Goal: Check status: Check status

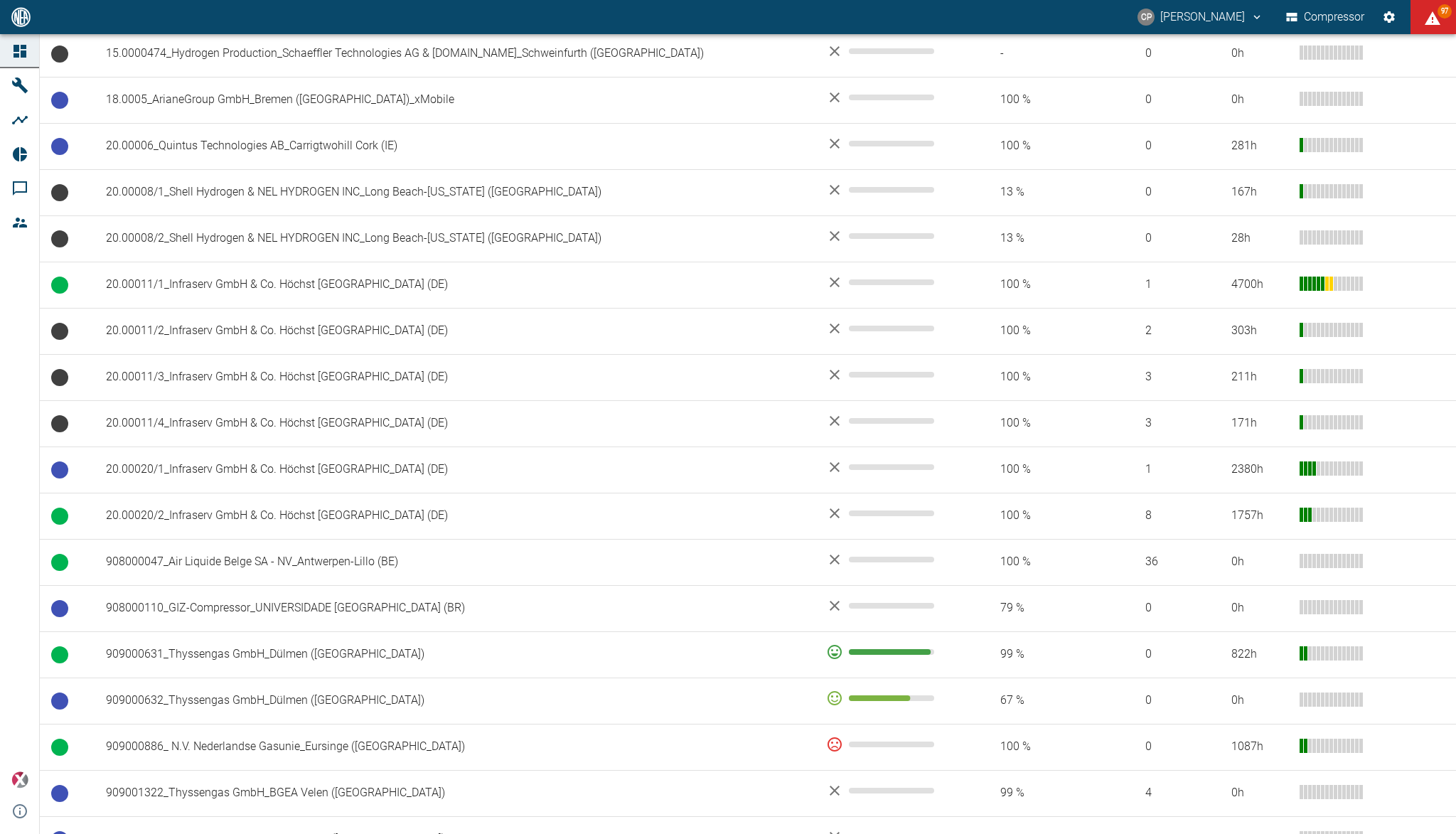
scroll to position [858, 0]
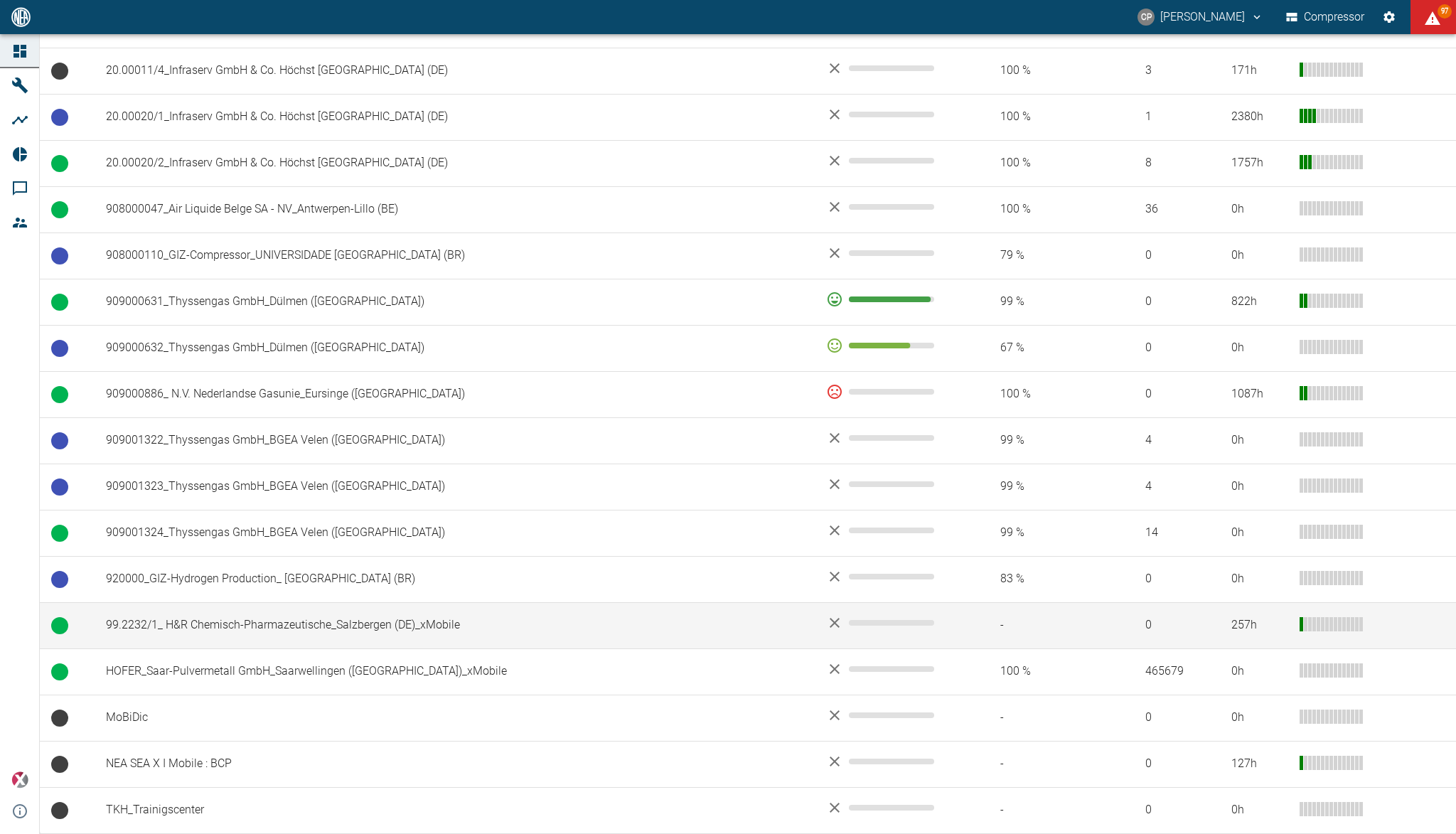
click at [271, 619] on td "99.2232/1_ H&R Chemisch-Pharmazeutische_Salzbergen (DE)_xMobile" at bounding box center [454, 625] width 720 height 46
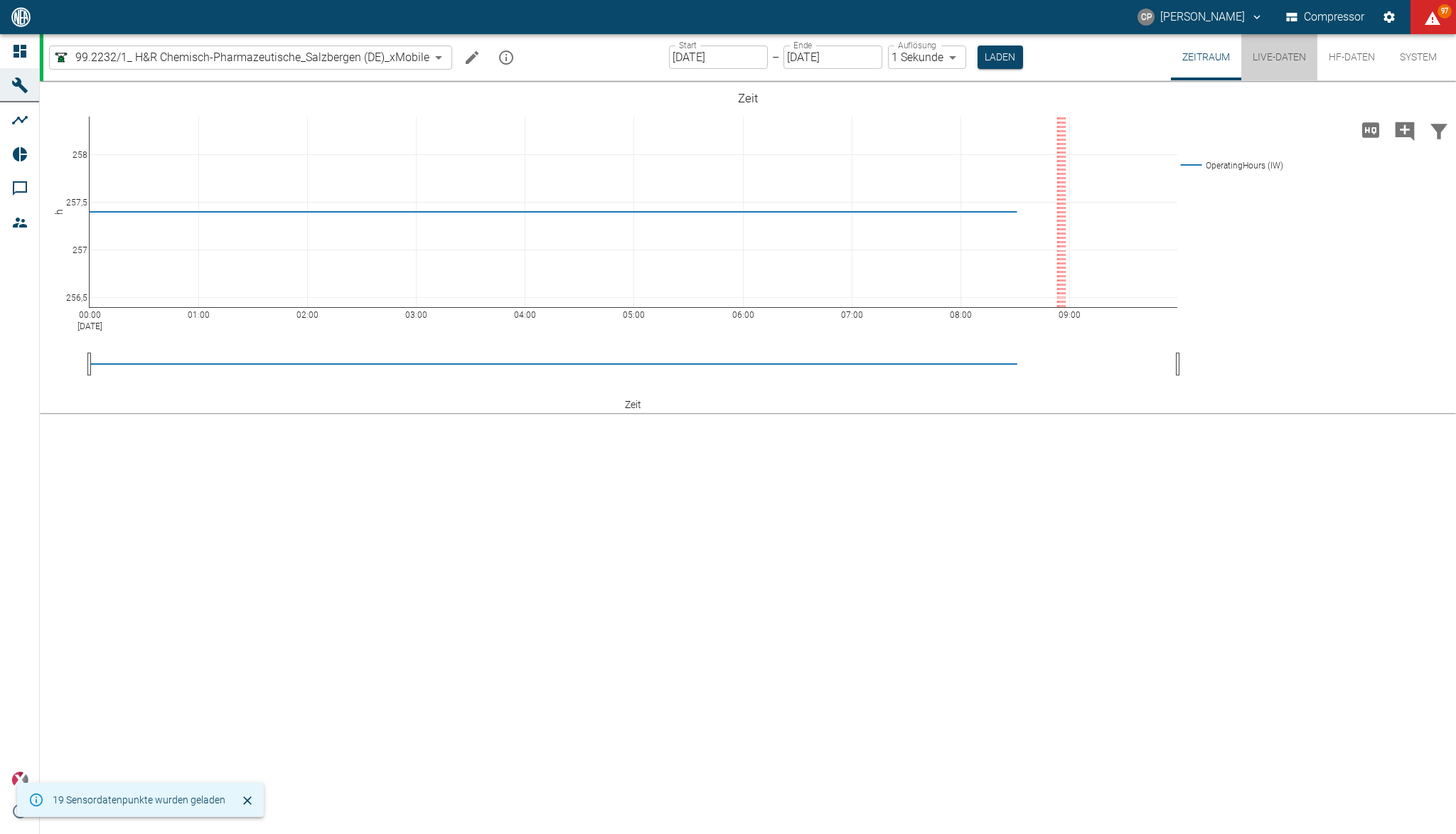
click at [1281, 54] on button "Live-Daten" at bounding box center [1279, 57] width 76 height 46
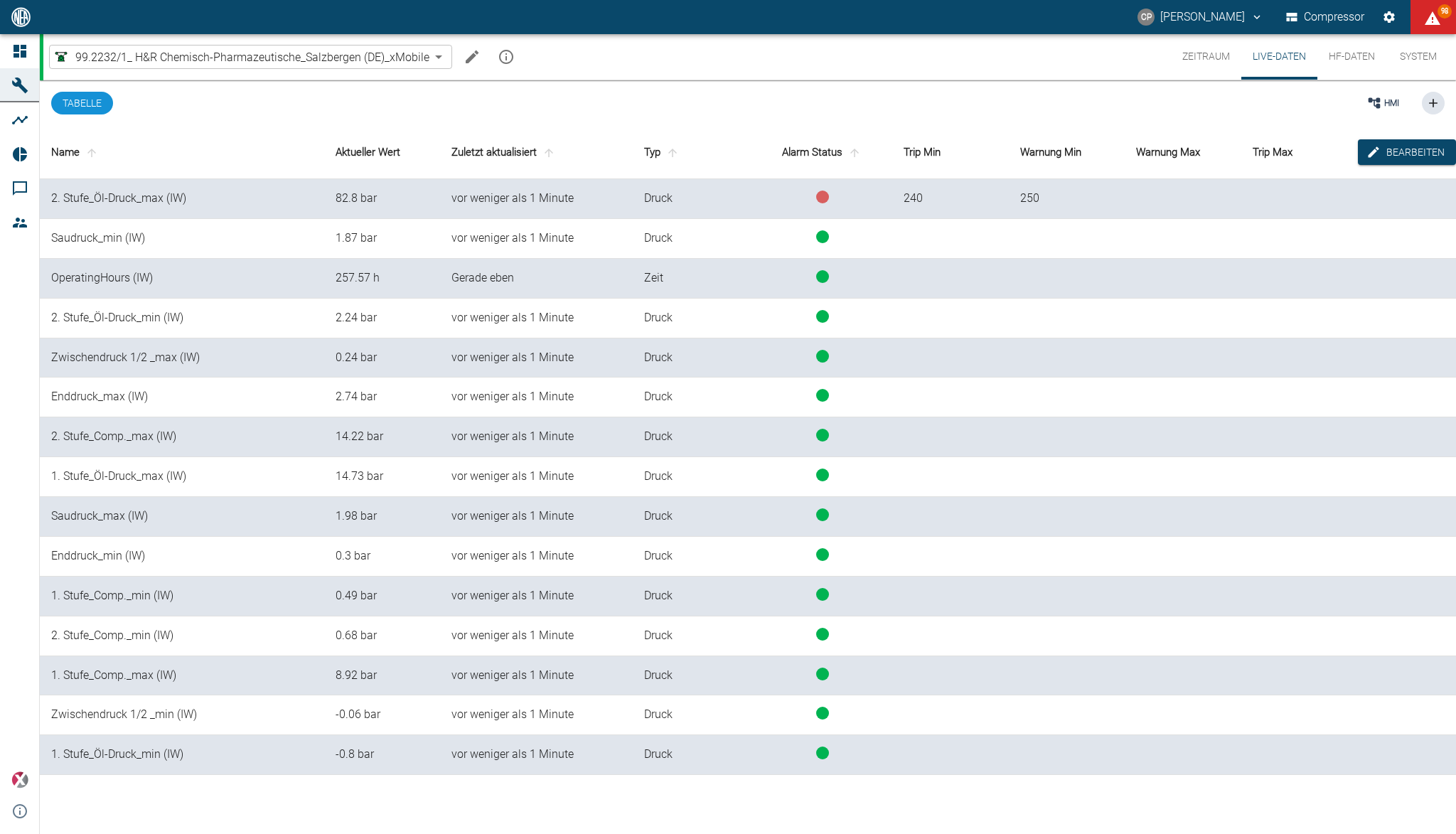
click at [1204, 52] on button "Zeitraum" at bounding box center [1206, 57] width 70 height 45
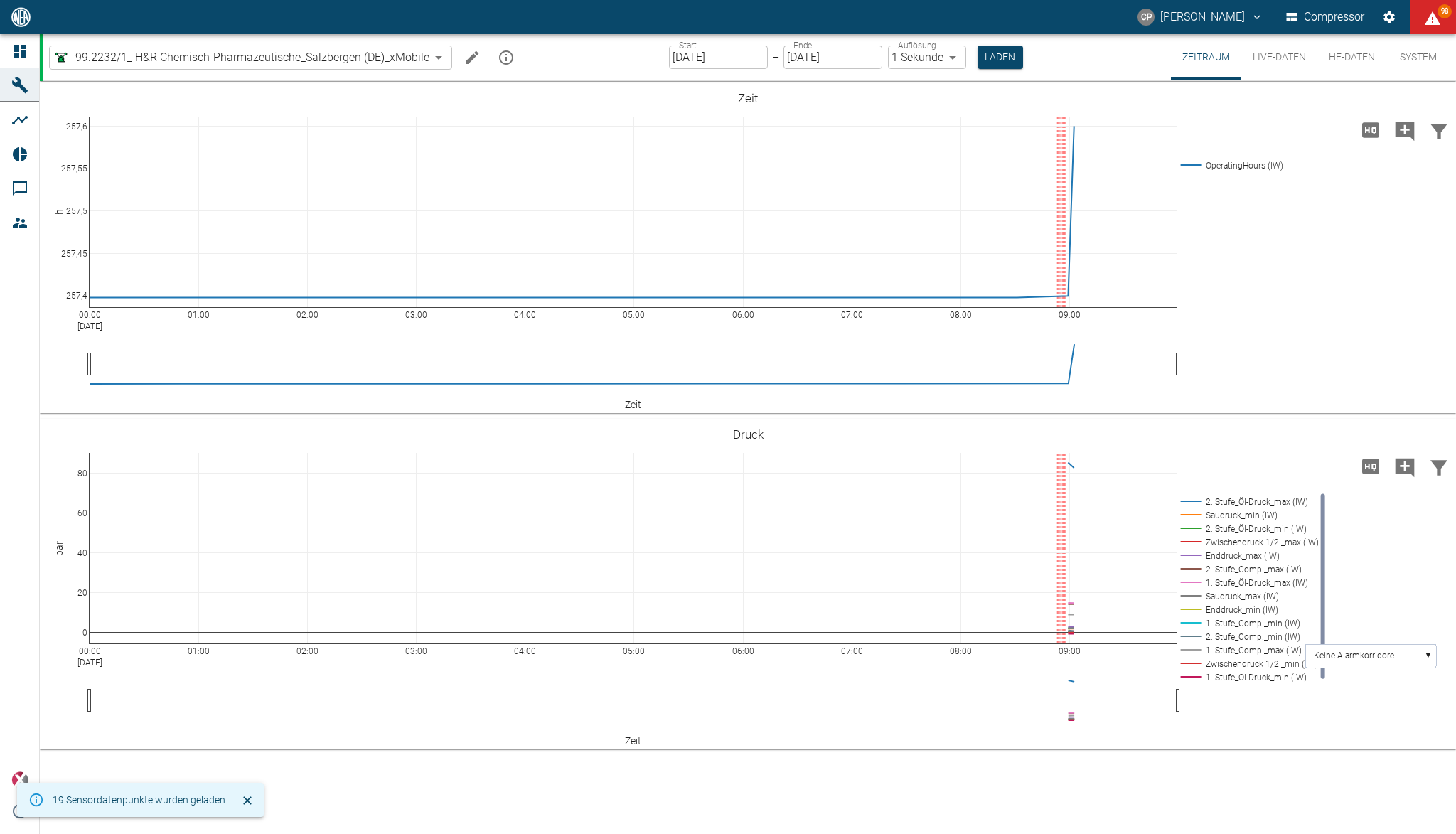
click at [1349, 54] on button "HF-Daten" at bounding box center [1351, 57] width 69 height 46
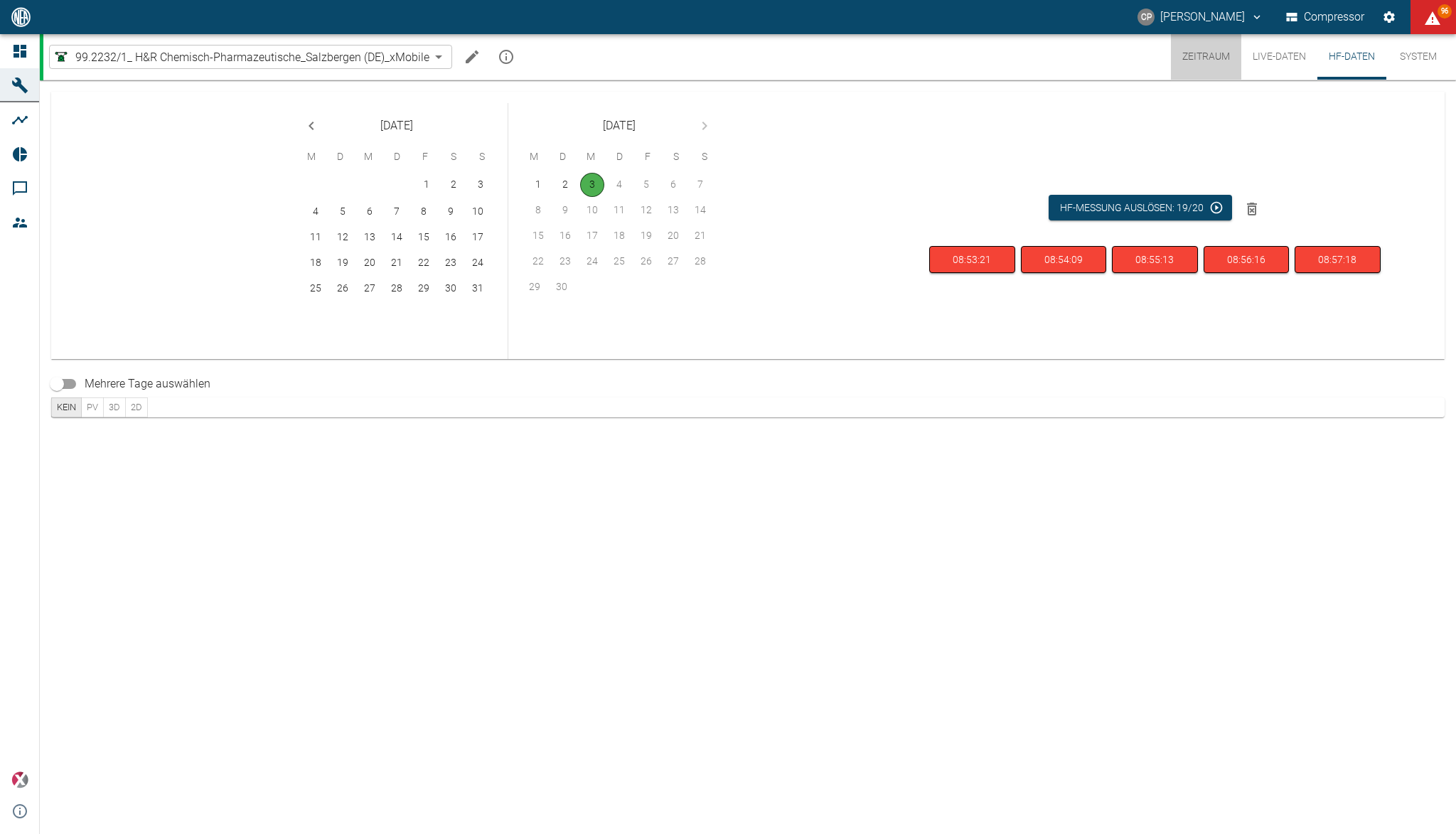
click at [1228, 54] on button "Zeitraum" at bounding box center [1206, 57] width 70 height 45
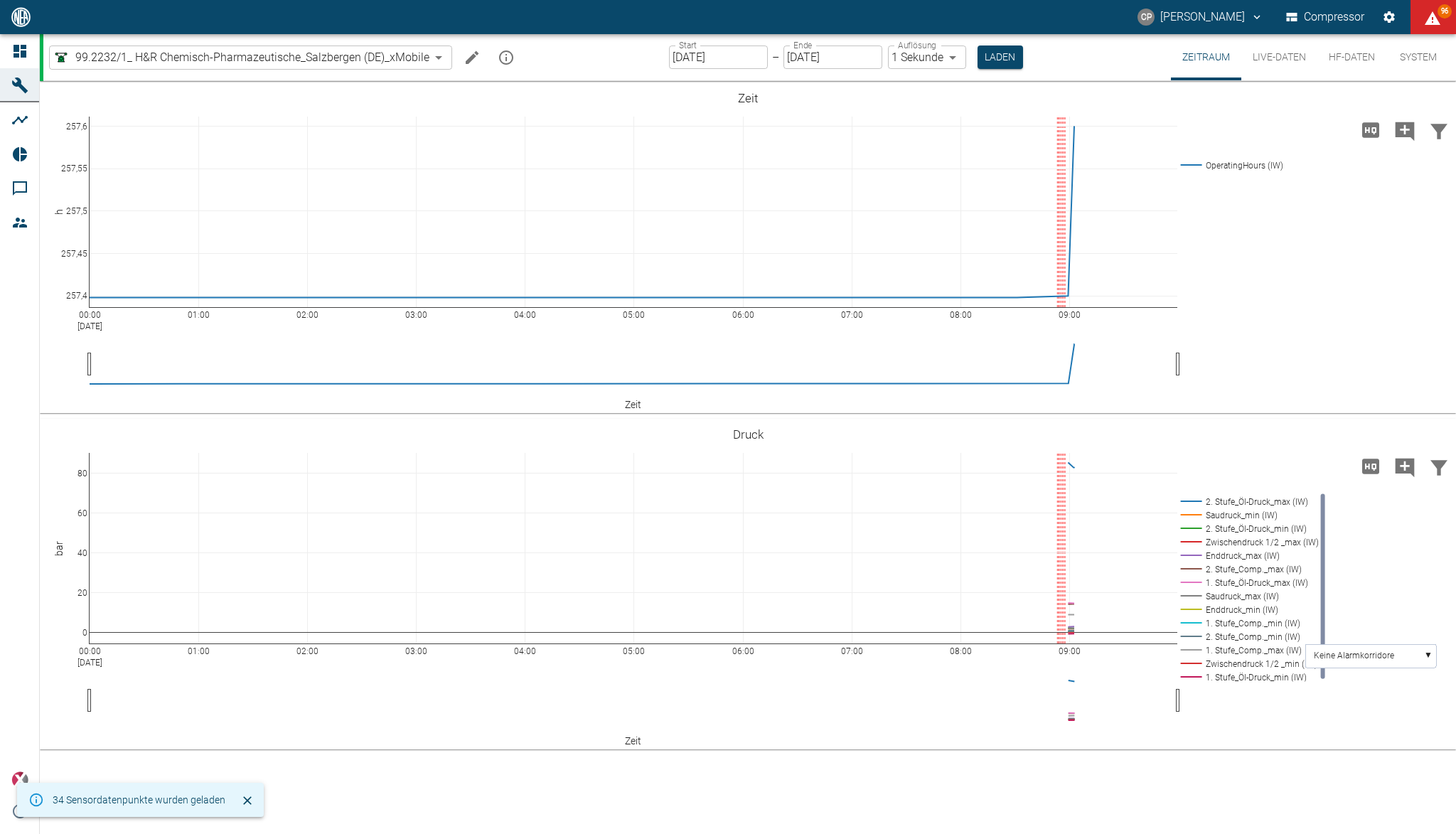
click at [1266, 65] on button "Live-Daten" at bounding box center [1279, 57] width 76 height 46
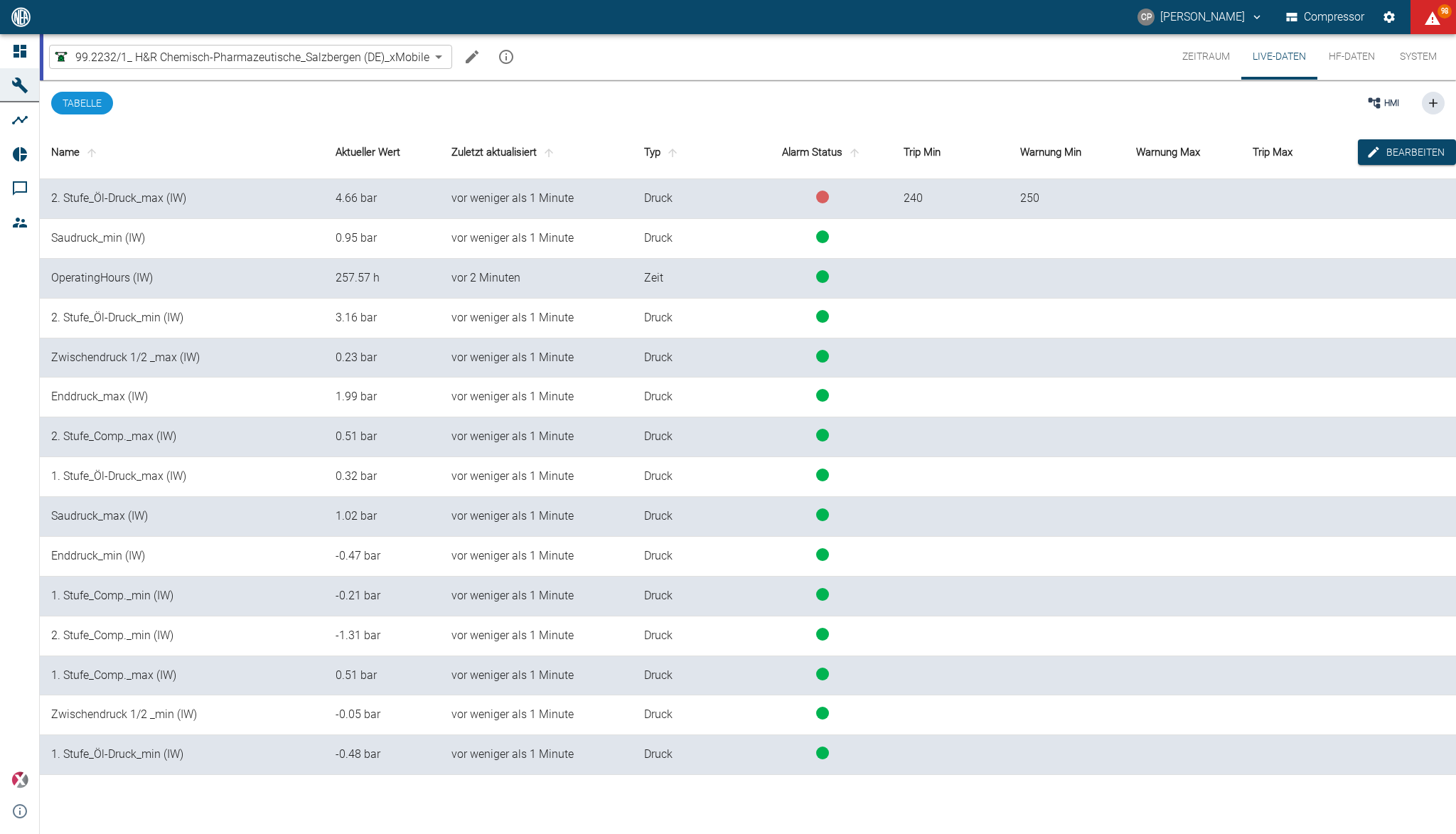
click at [1349, 52] on button "HF-Daten" at bounding box center [1351, 57] width 69 height 45
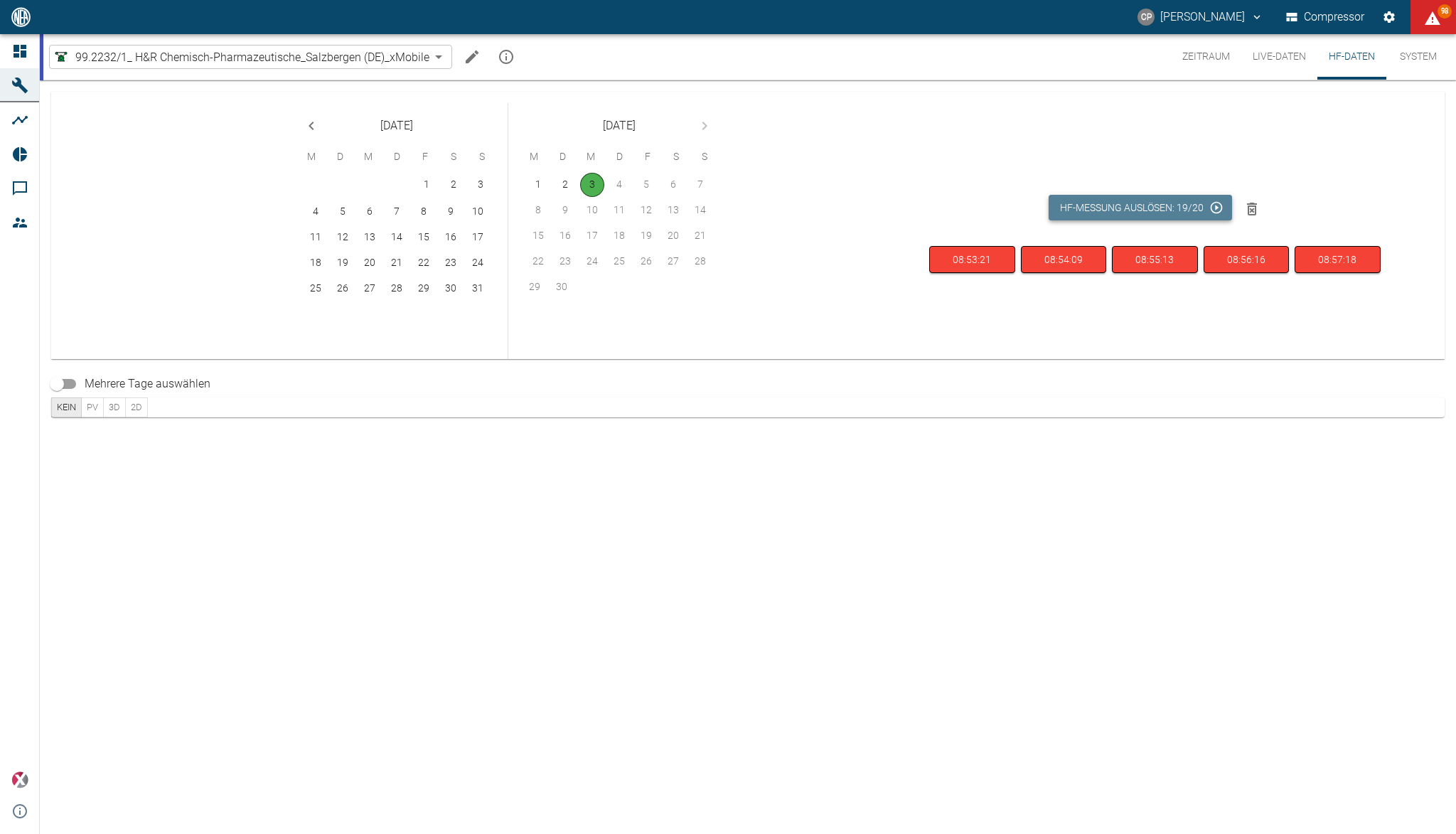
click at [1173, 201] on button "HF-Messung auslösen: 19/20" at bounding box center [1140, 208] width 184 height 26
click at [1268, 45] on button "Live-Daten" at bounding box center [1279, 57] width 76 height 45
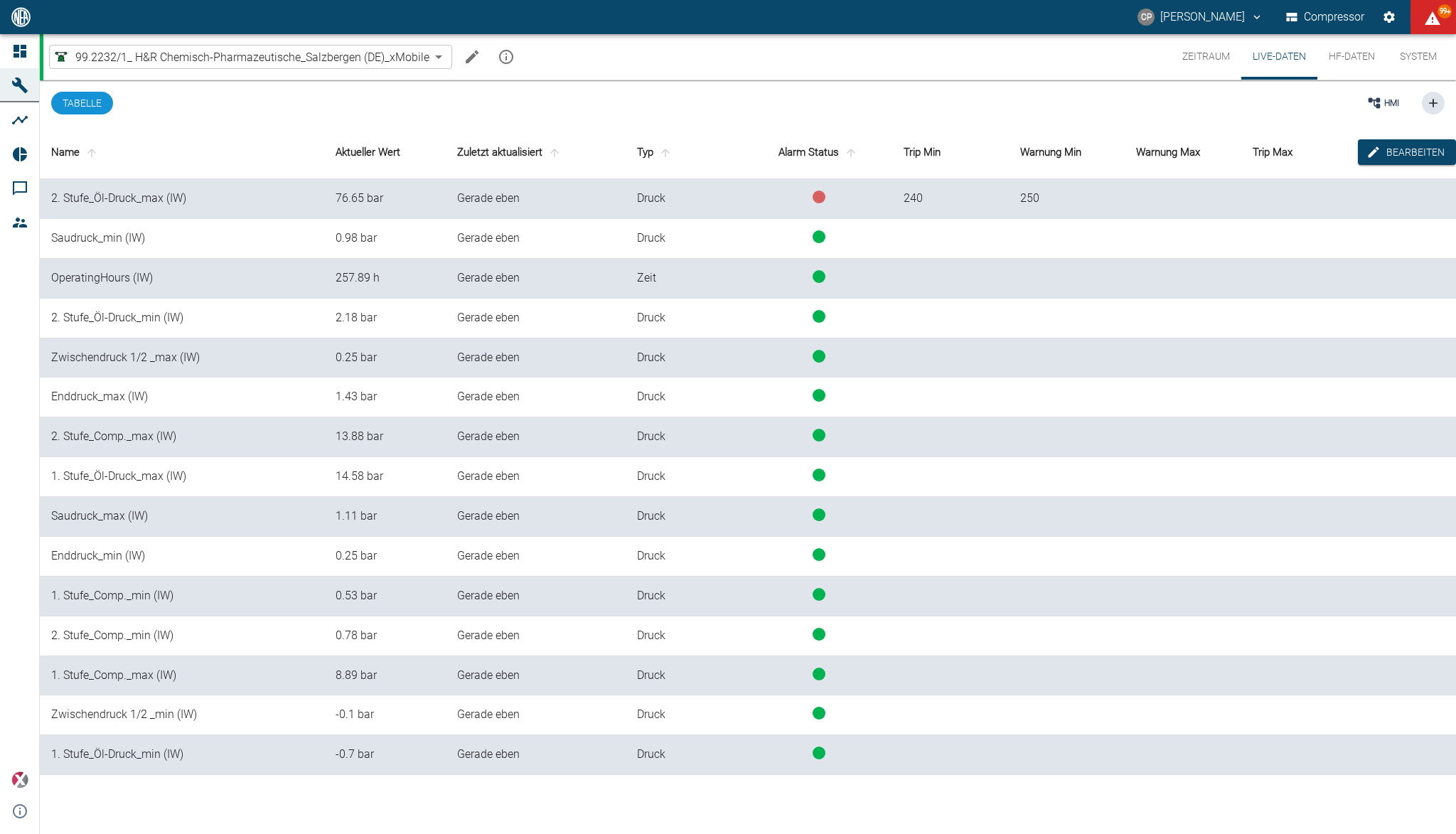
click at [1083, 12] on div "[PERSON_NAME] Compressor 99+" at bounding box center [728, 17] width 1456 height 34
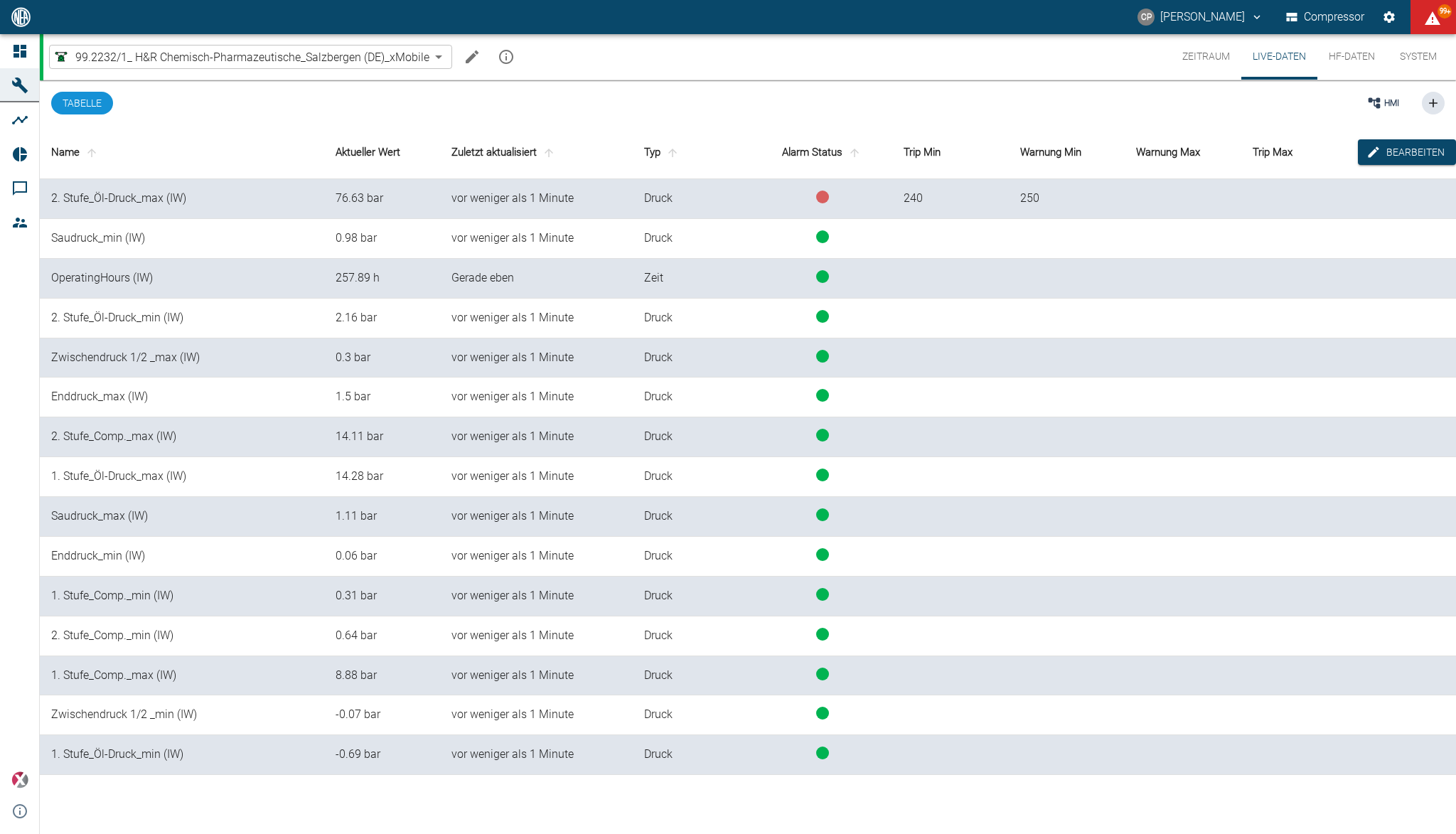
click at [1324, 51] on button "HF-Daten" at bounding box center [1351, 57] width 69 height 45
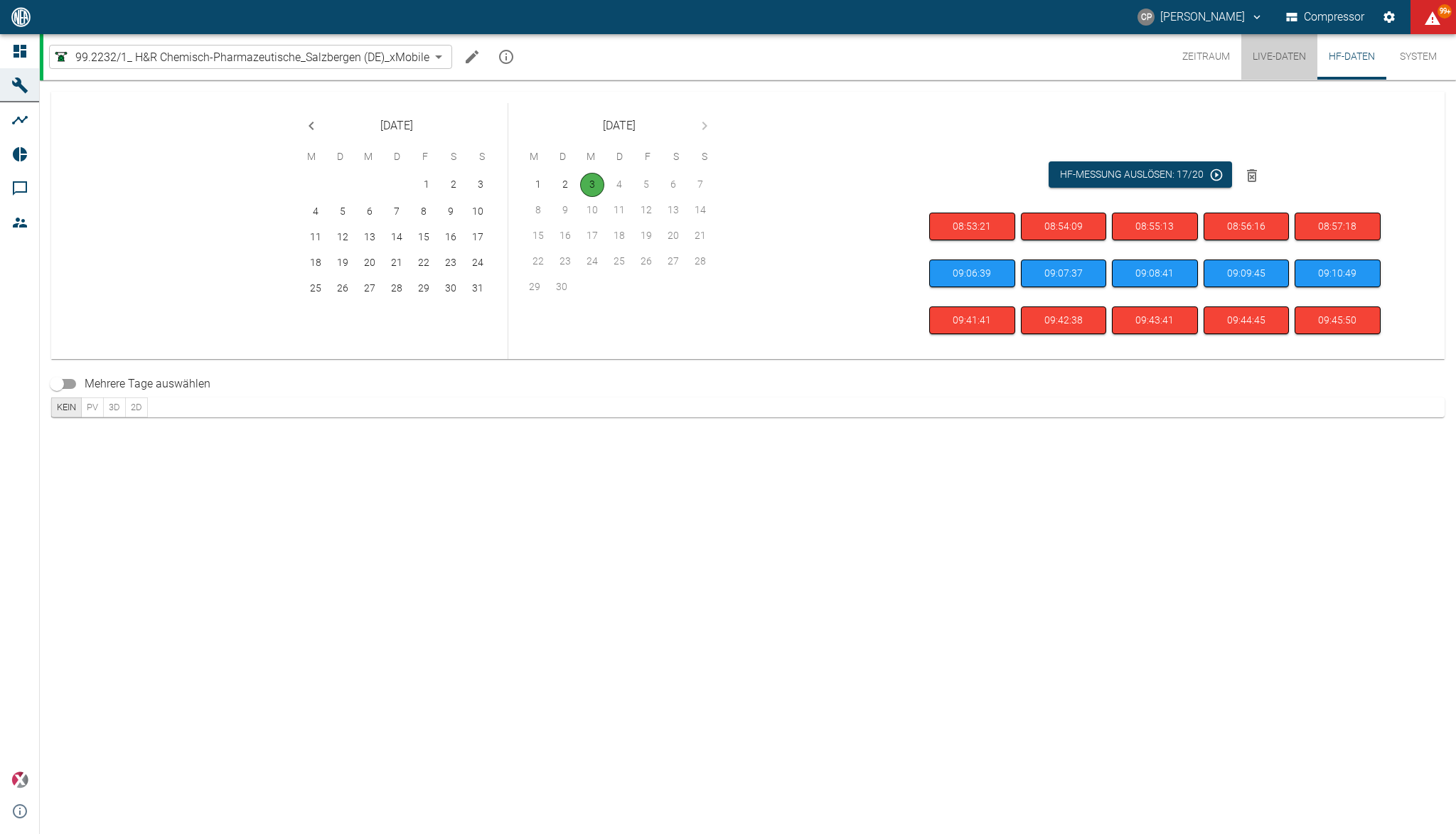
click at [1267, 52] on button "Live-Daten" at bounding box center [1279, 57] width 76 height 45
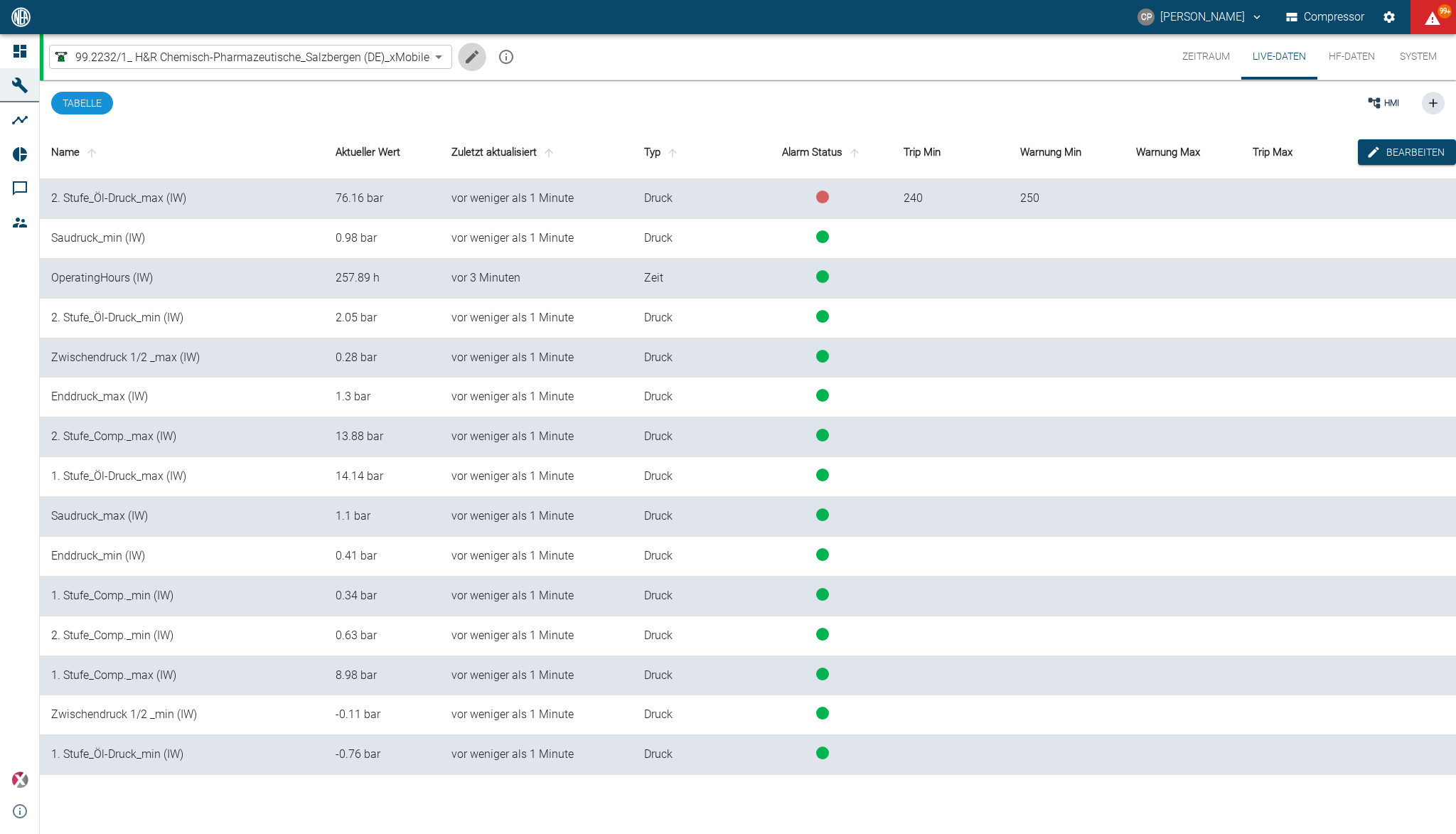
click at [478, 53] on icon "Machine bearbeiten" at bounding box center [472, 57] width 17 height 17
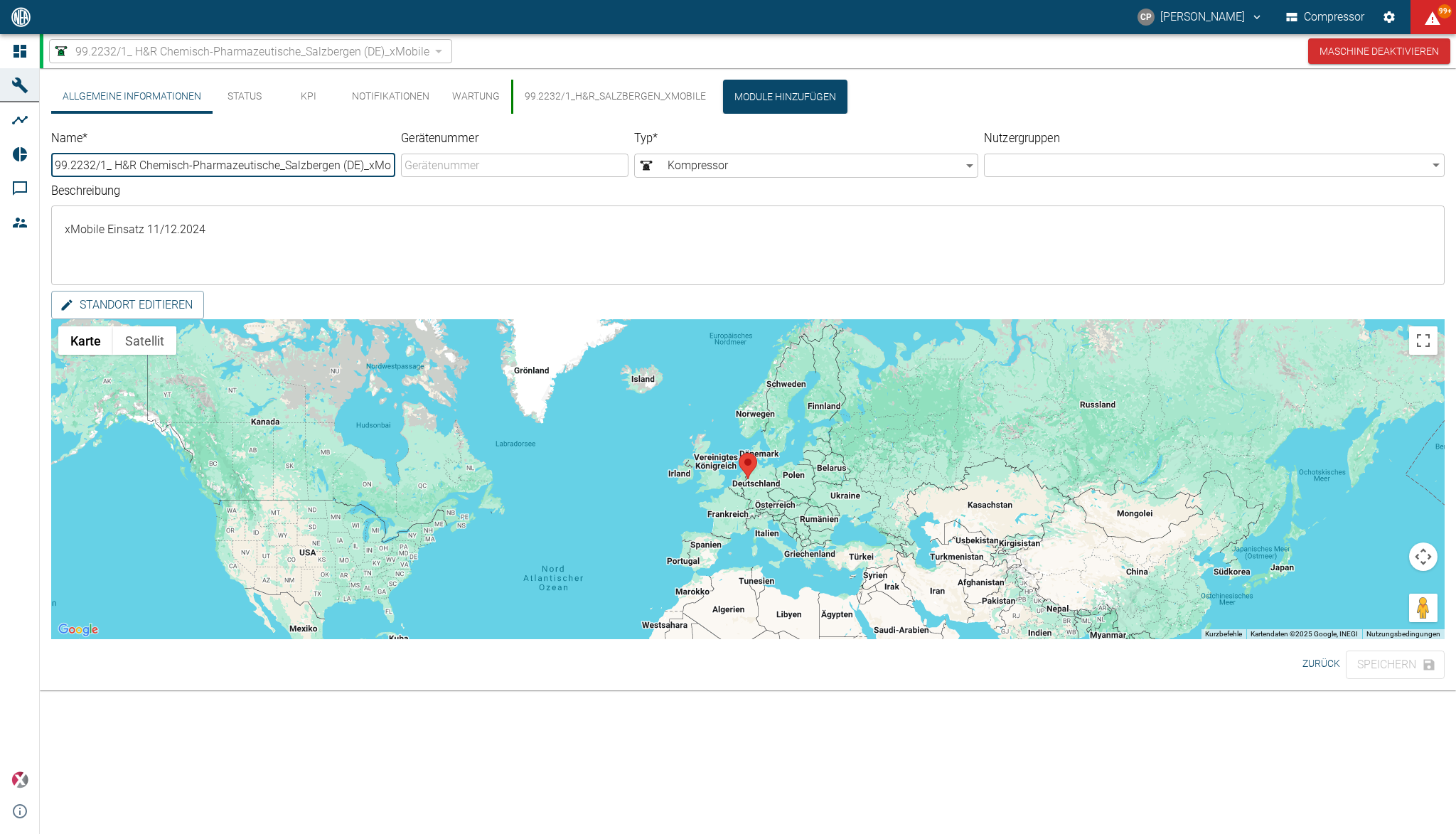
click at [564, 101] on button "99.2232/1_H&R_Salzbergen_xMobile" at bounding box center [614, 96] width 206 height 34
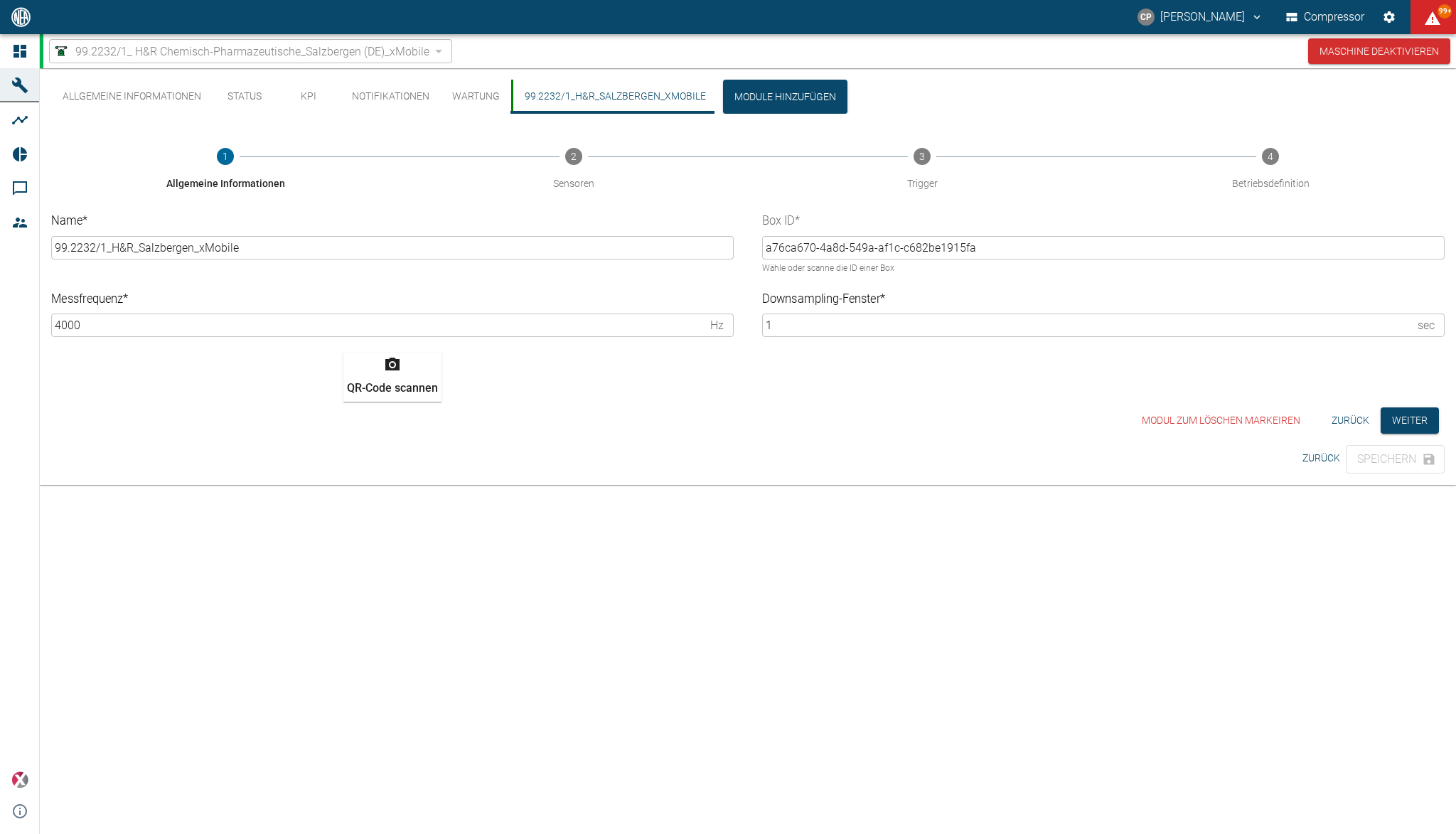
drag, startPoint x: 1406, startPoint y: 427, endPoint x: 1397, endPoint y: 402, distance: 26.6
click at [1397, 402] on div "1 Allgemeine Informationen 2 Sensoren 3 Trigger 4 Betriebsdefinition Name * 99.…" at bounding box center [748, 282] width 1393 height 303
click at [1404, 416] on button "Weiter" at bounding box center [1409, 420] width 58 height 26
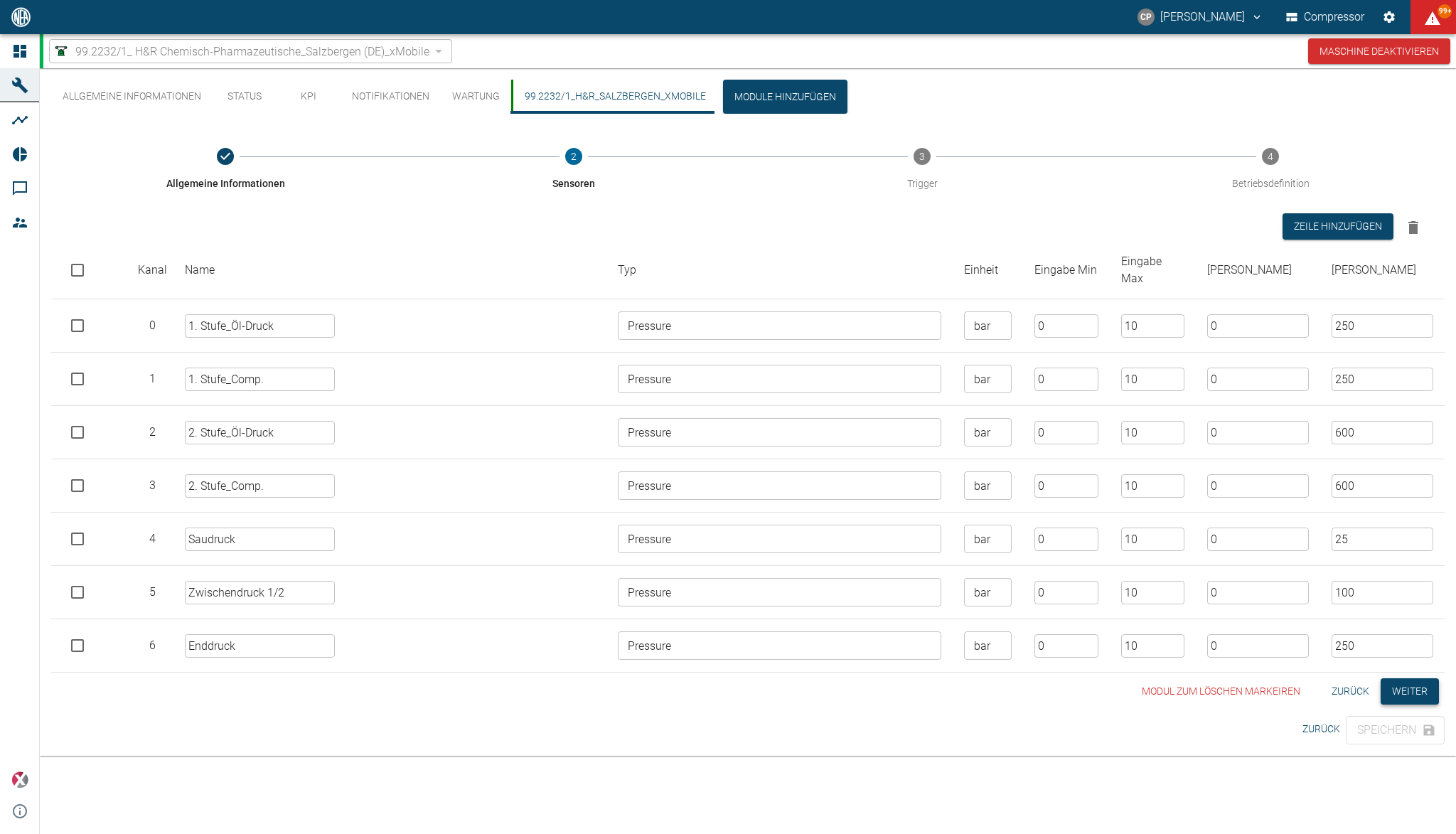
click at [1410, 690] on button "Weiter" at bounding box center [1409, 691] width 58 height 26
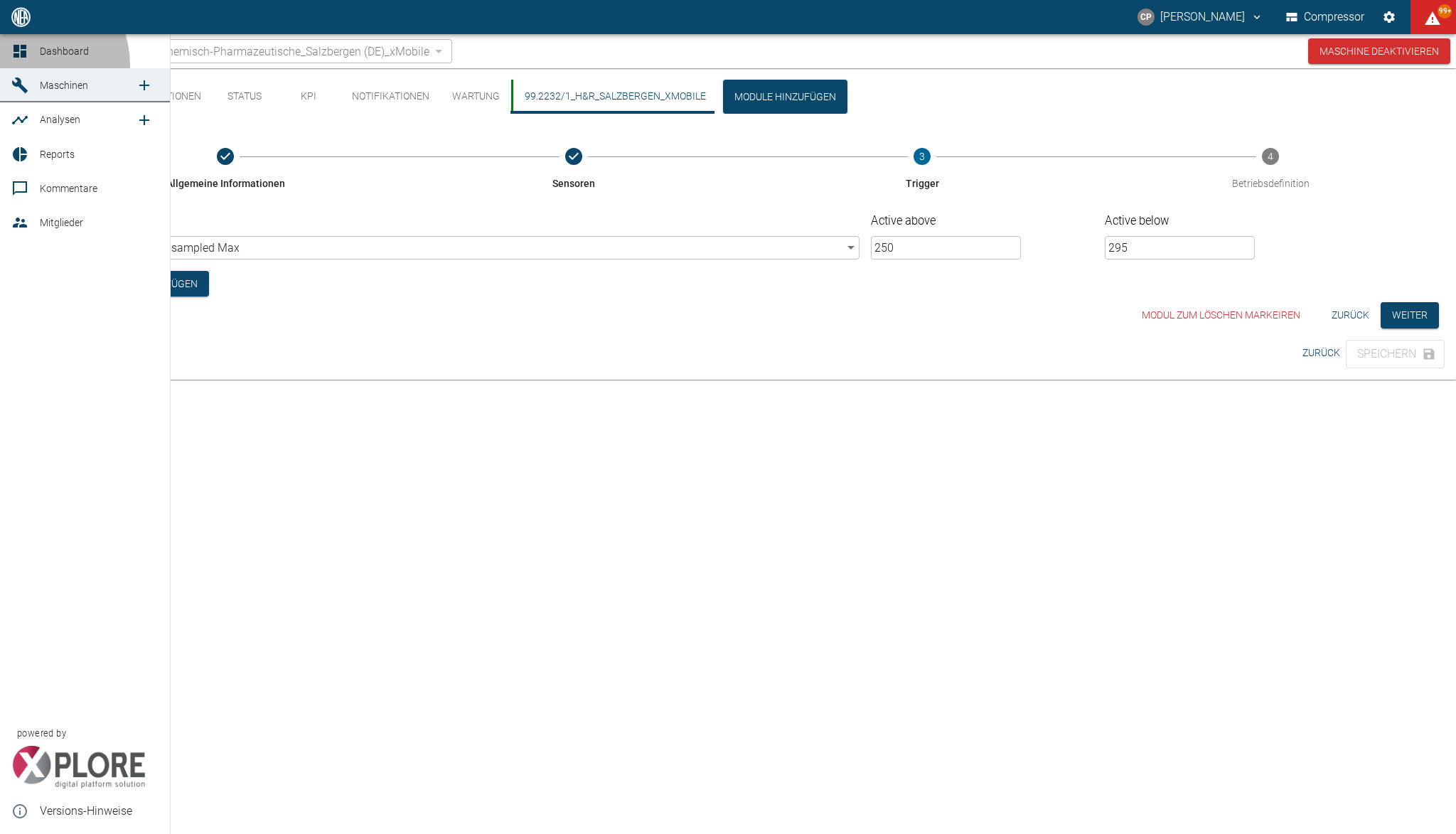
click at [23, 65] on link "Dashboard" at bounding box center [85, 51] width 170 height 34
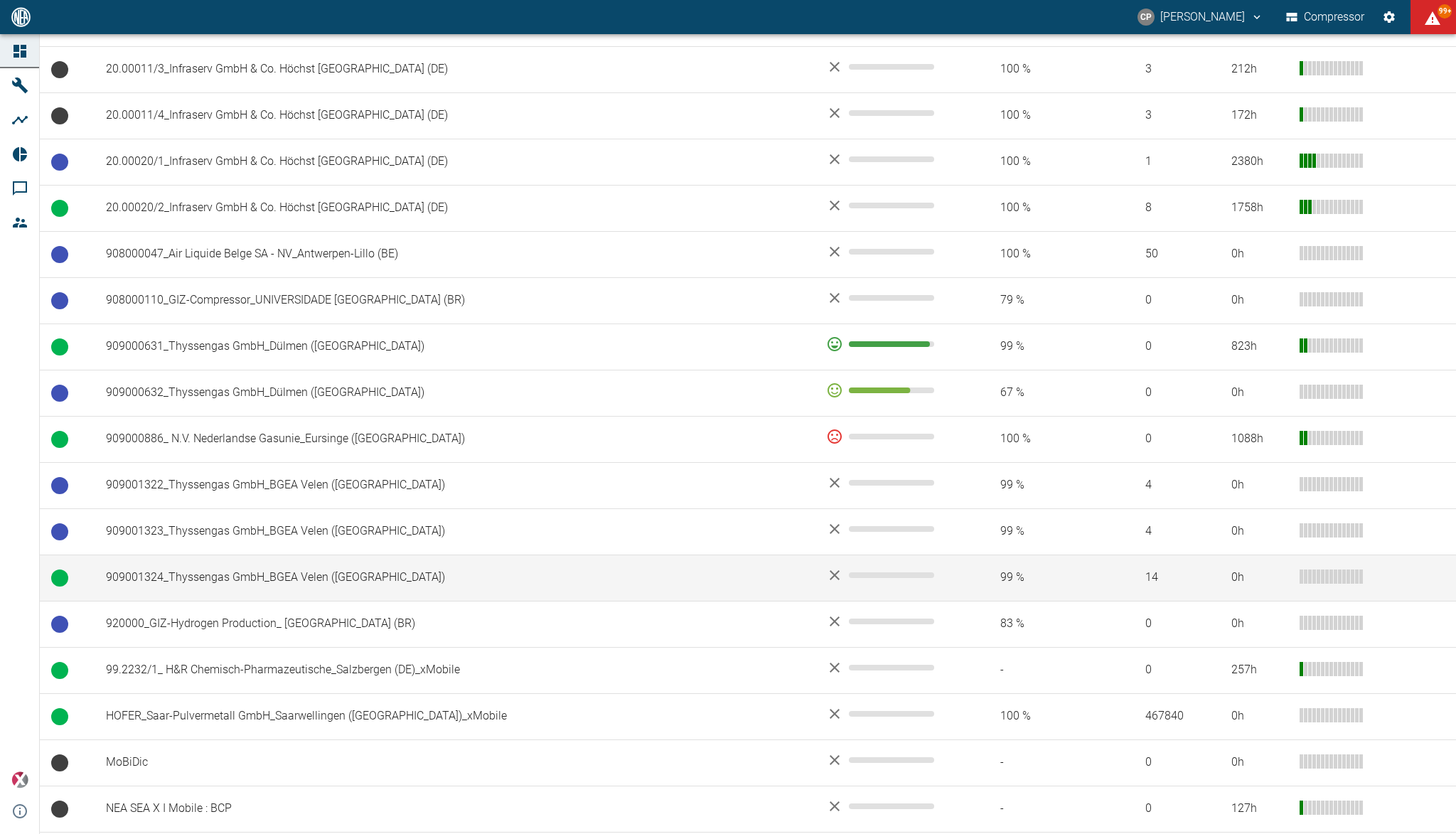
scroll to position [858, 0]
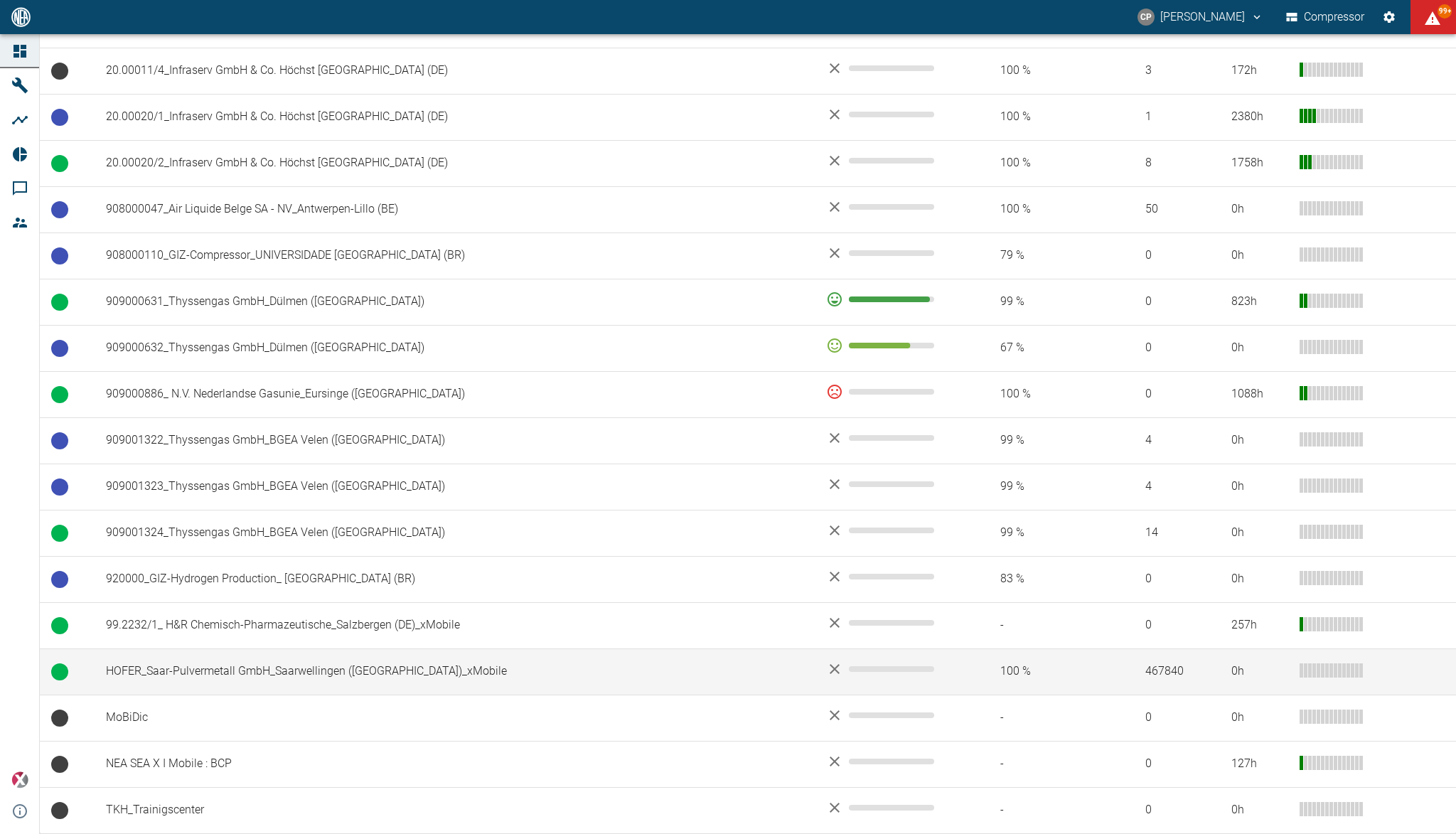
click at [228, 654] on td "HOFER_Saar-Pulvermetall GmbH_Saarwellingen ([GEOGRAPHIC_DATA])_xMobile" at bounding box center [454, 671] width 720 height 46
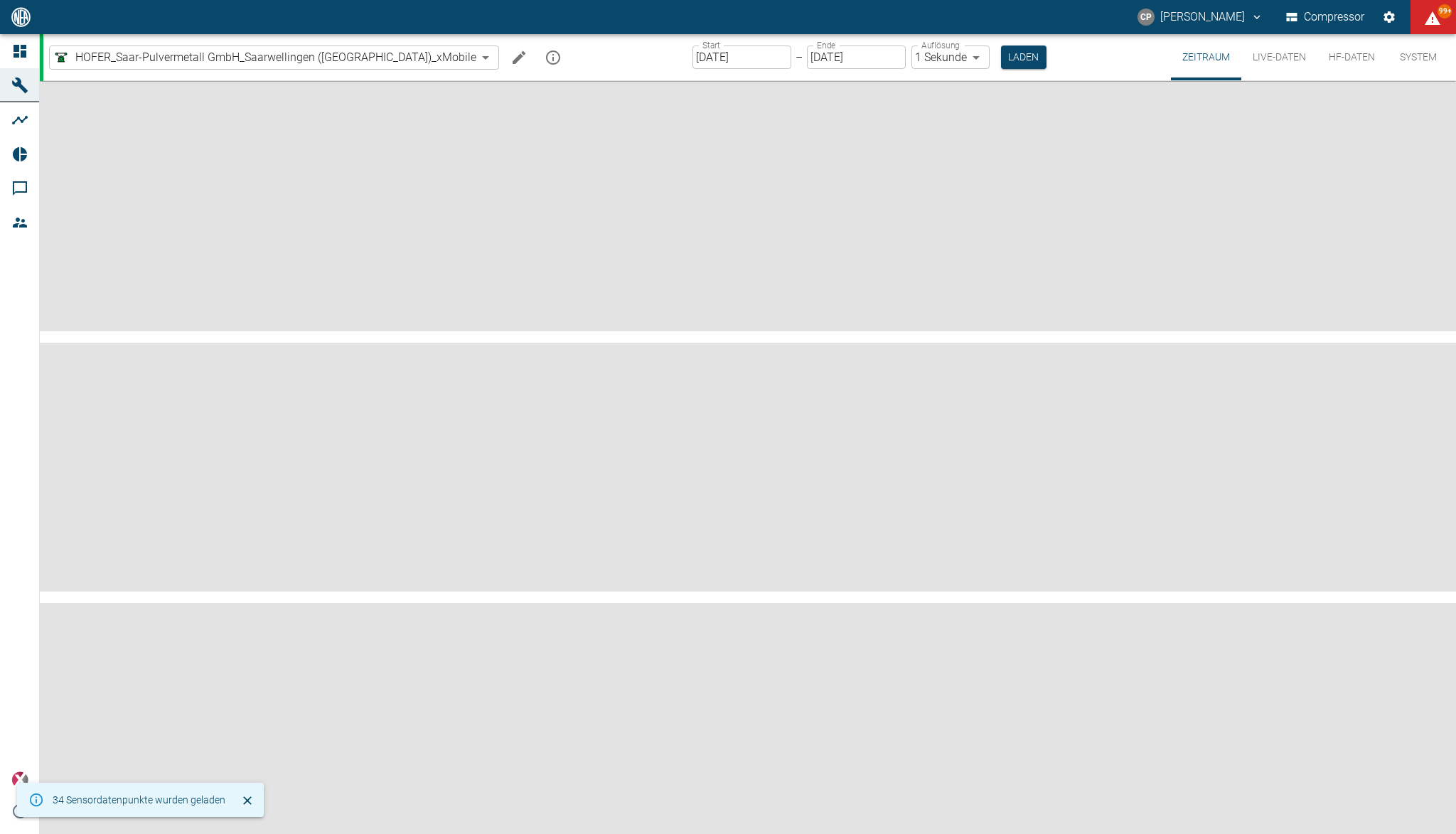
click at [1337, 63] on button "HF-Daten" at bounding box center [1351, 57] width 69 height 46
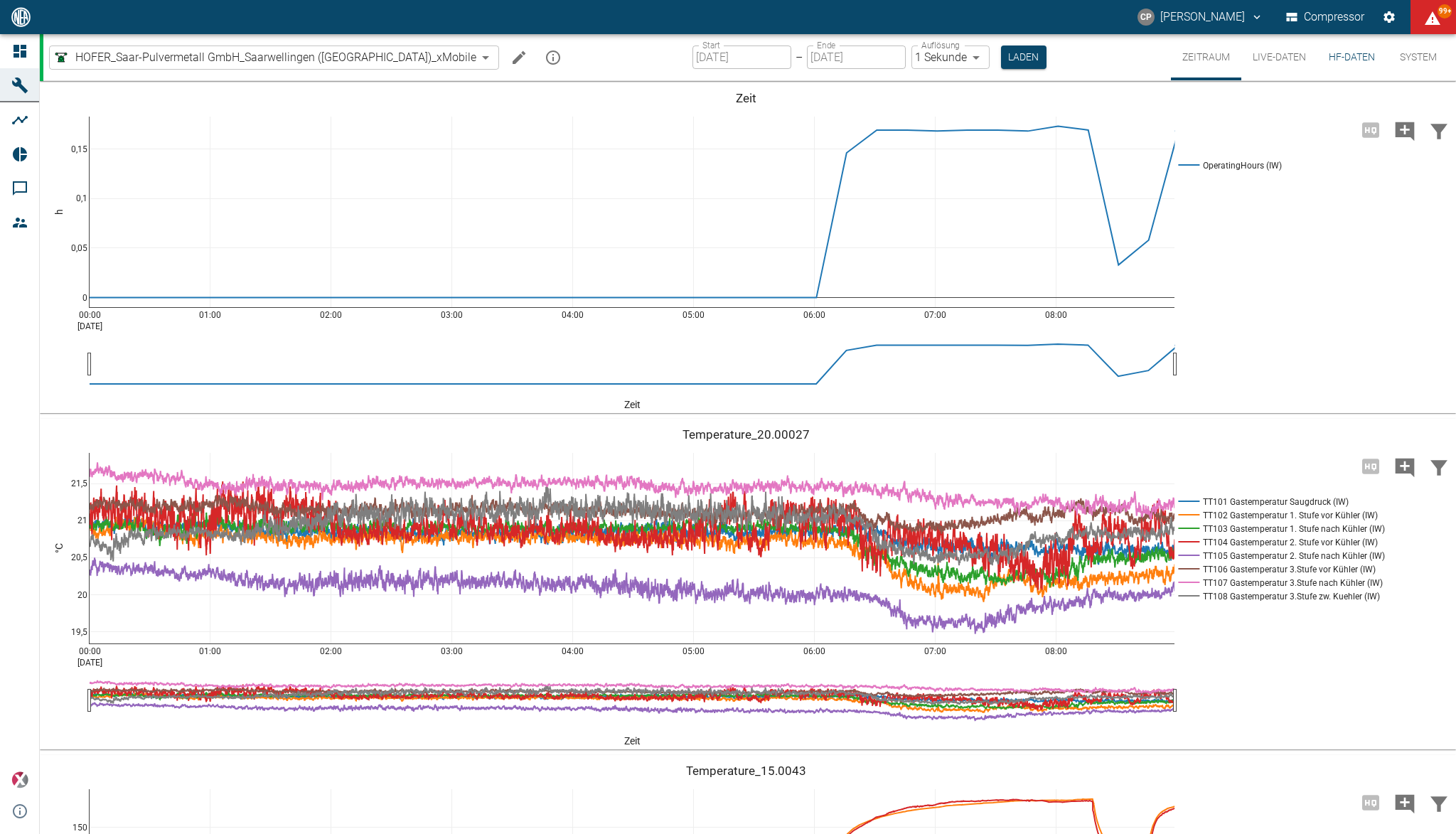
click at [1346, 63] on button "HF-Daten" at bounding box center [1351, 57] width 69 height 46
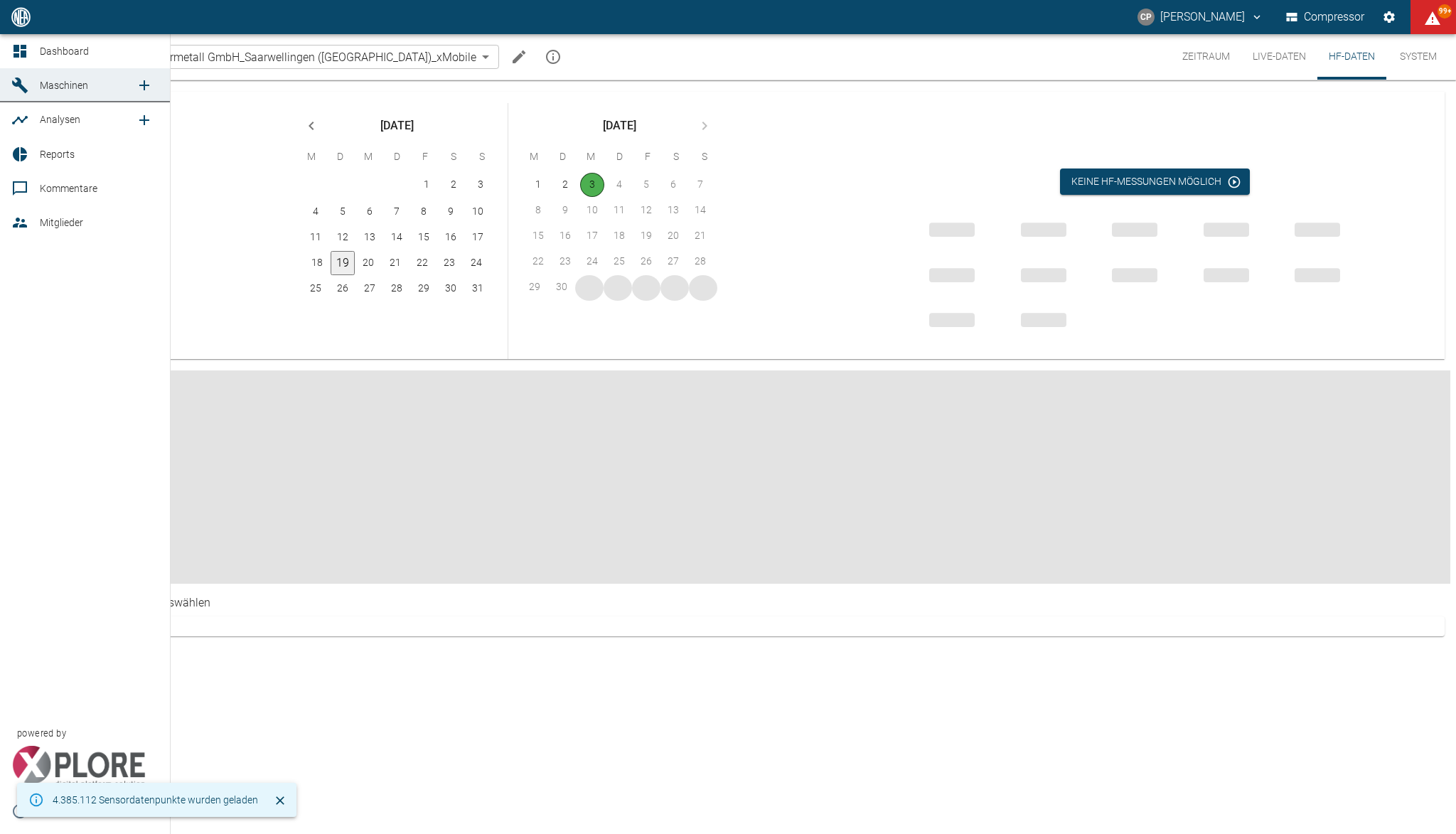
click at [29, 60] on link "Dashboard" at bounding box center [85, 51] width 170 height 34
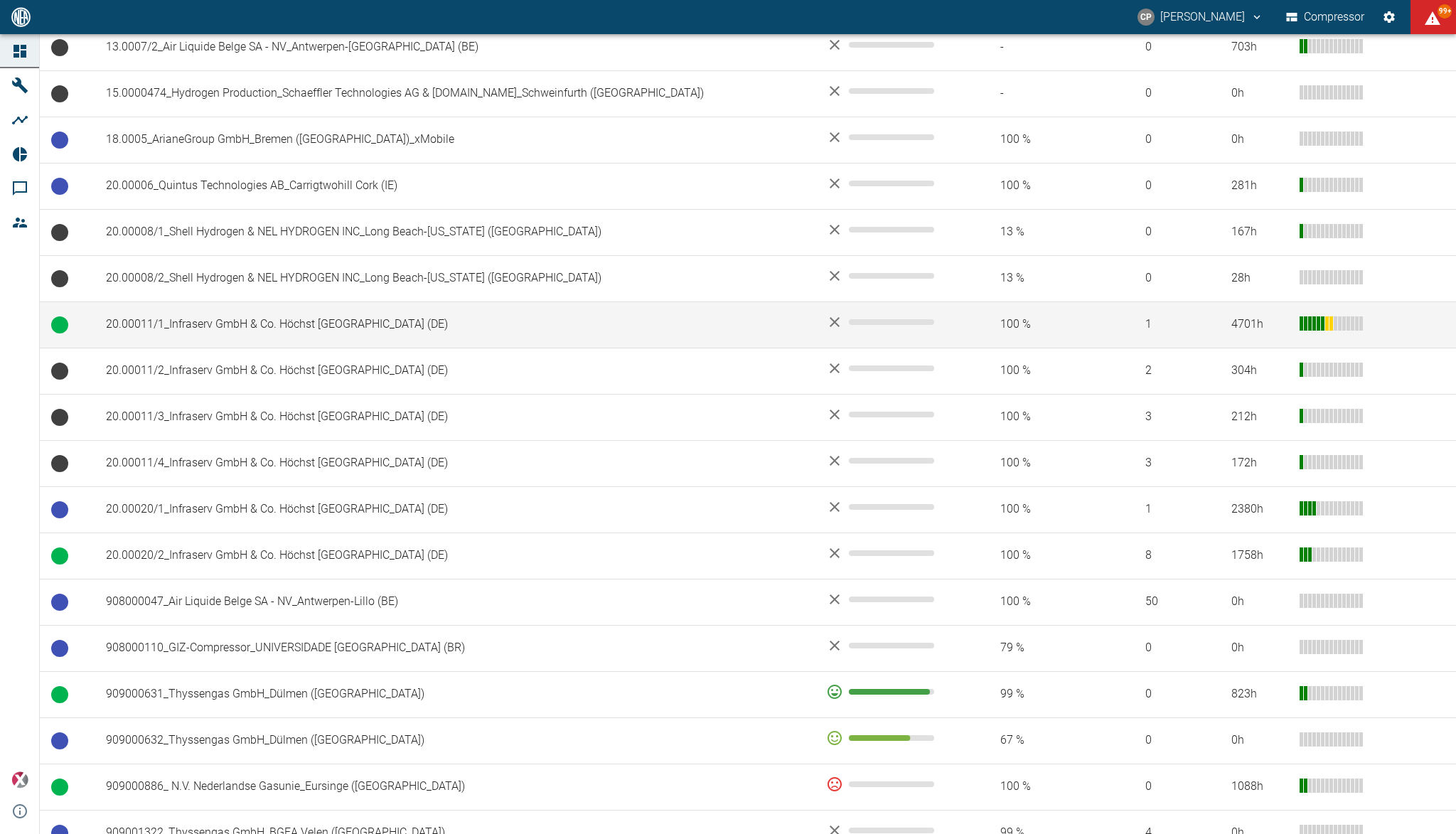
scroll to position [858, 0]
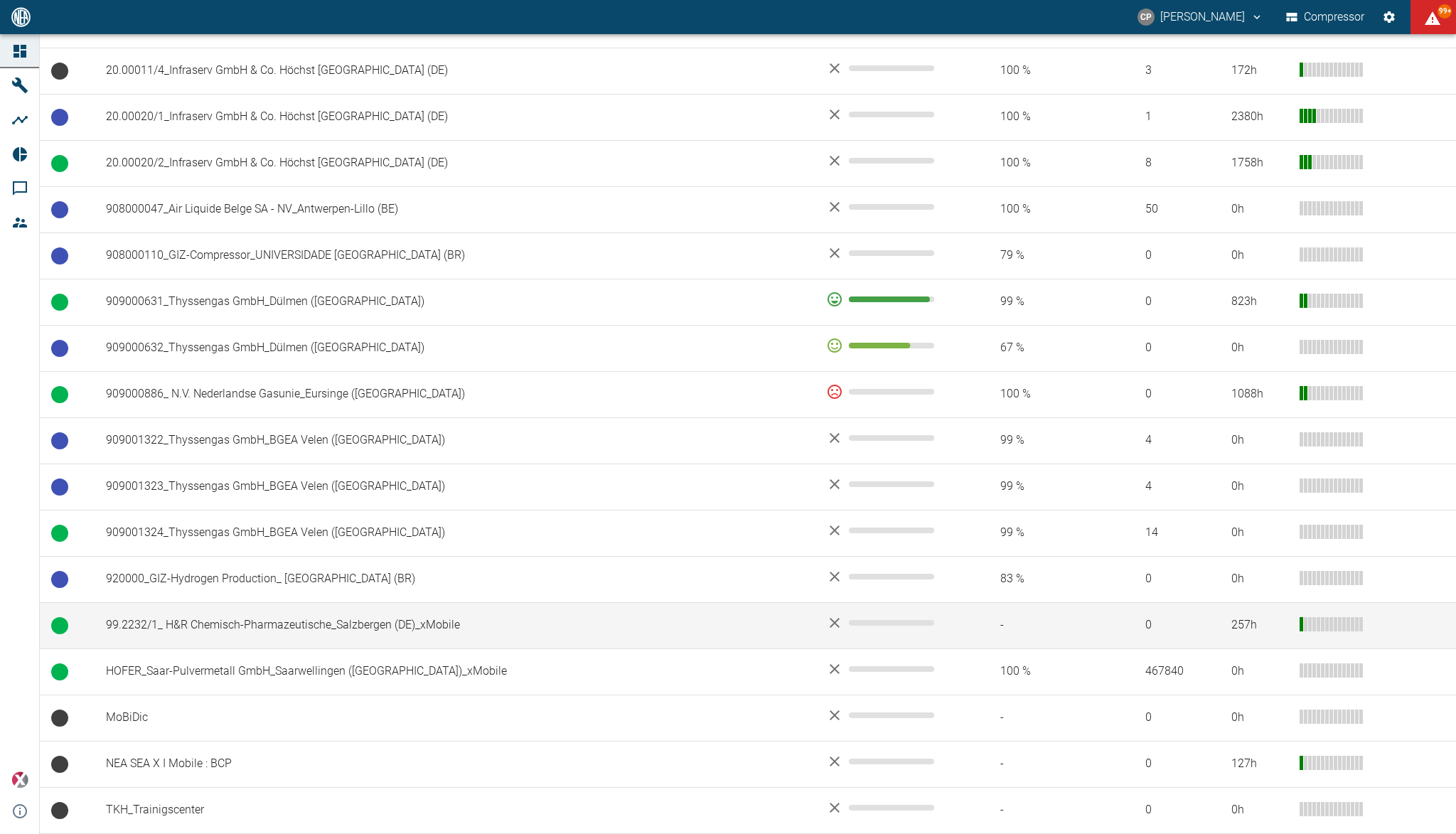
click at [265, 615] on td "99.2232/1_ H&R Chemisch-Pharmazeutische_Salzbergen (DE)_xMobile" at bounding box center [454, 625] width 720 height 46
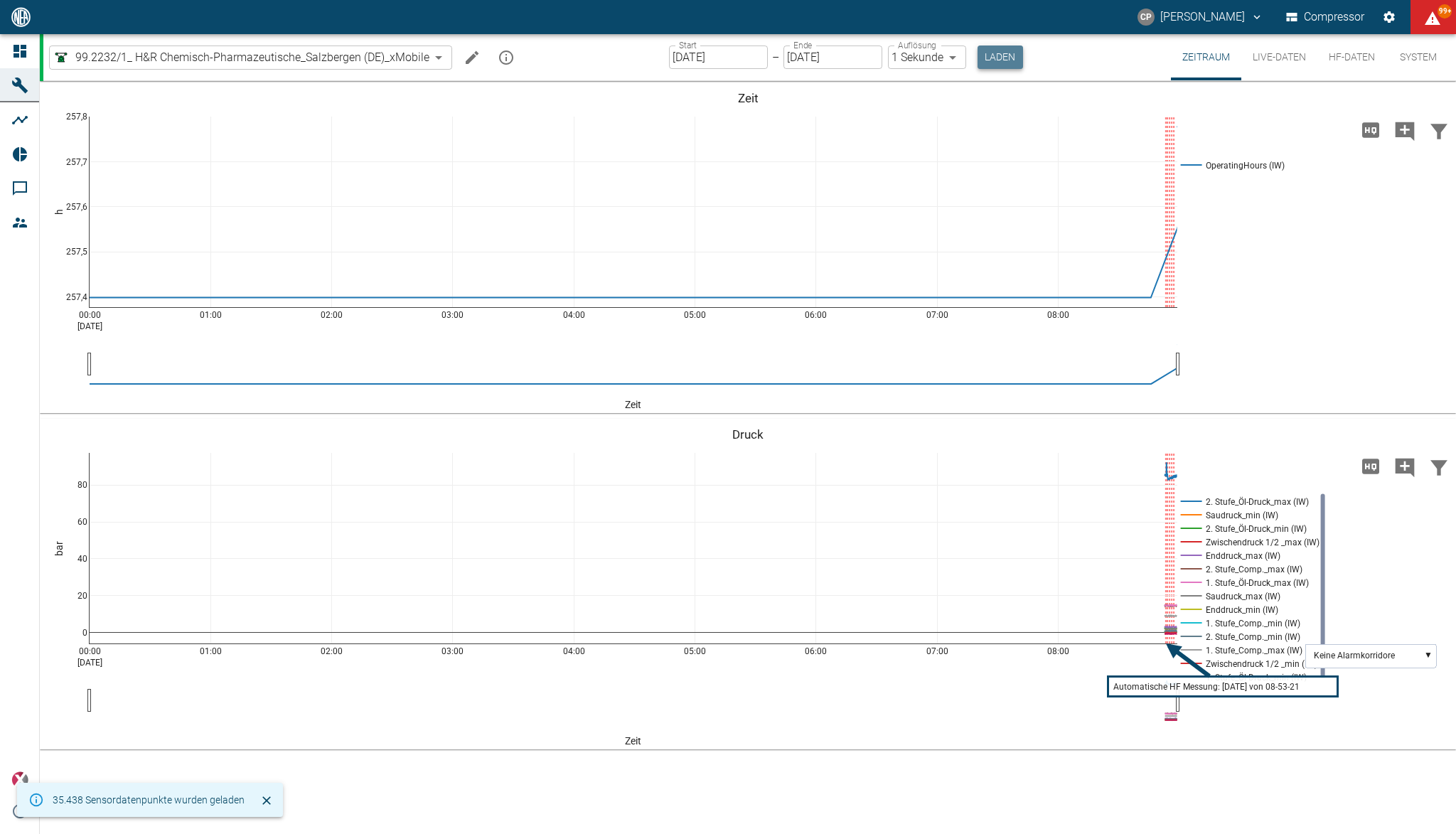
click at [997, 48] on button "Laden" at bounding box center [1000, 57] width 45 height 23
